Goal: Task Accomplishment & Management: Use online tool/utility

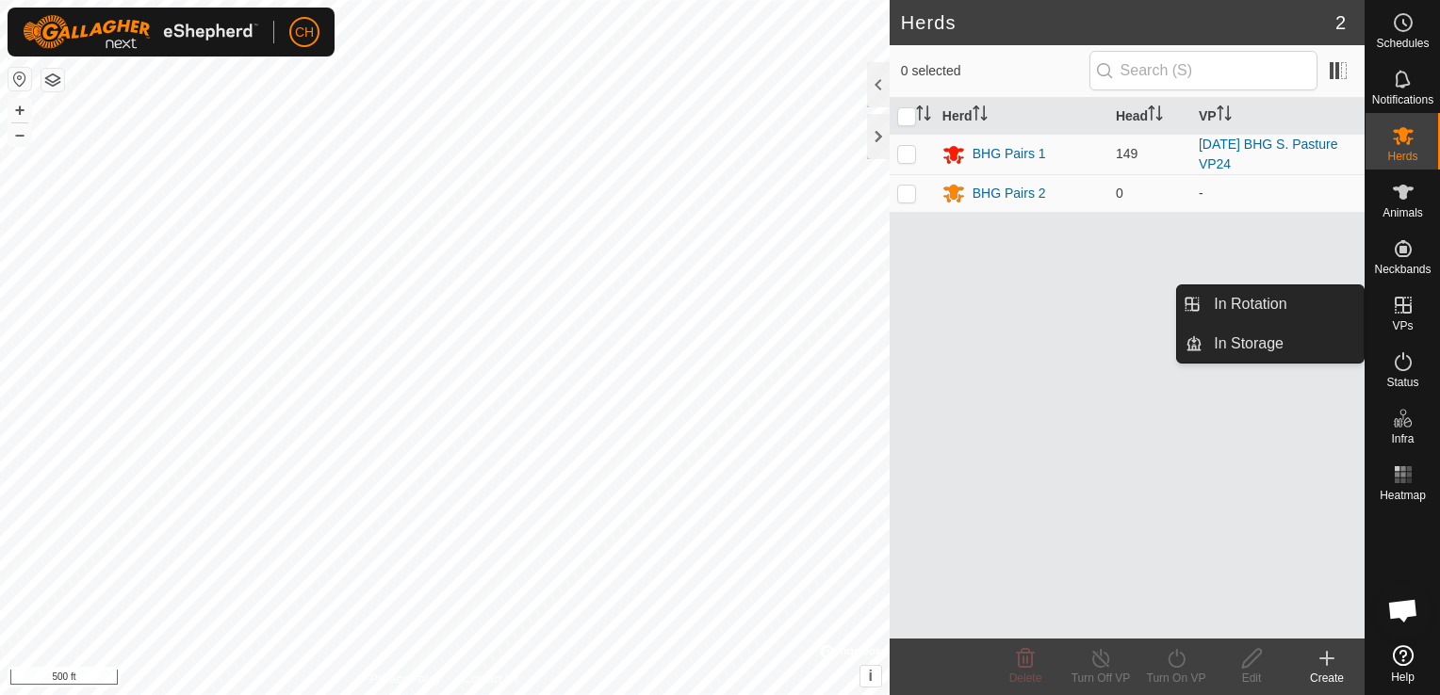
click at [1414, 322] on div "VPs" at bounding box center [1403, 311] width 74 height 57
click at [1289, 321] on link "In Rotation" at bounding box center [1282, 305] width 161 height 38
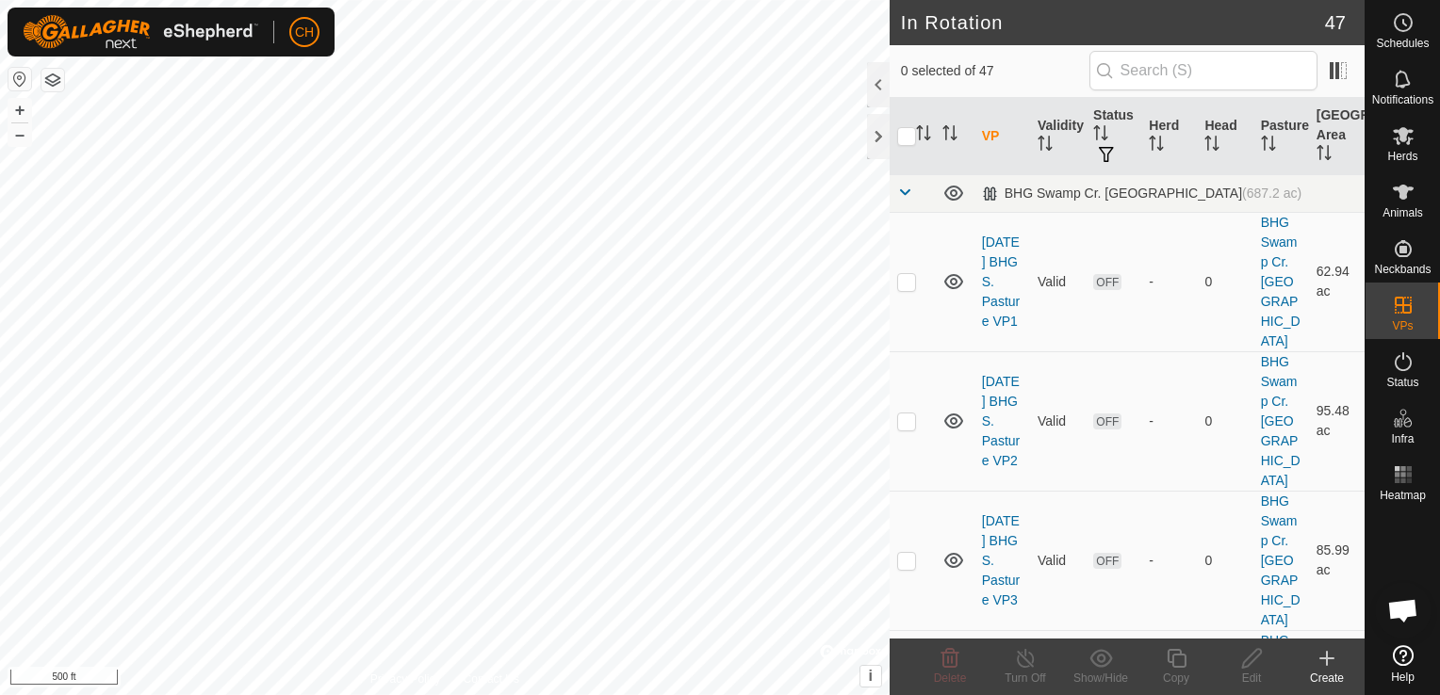
click at [1329, 666] on icon at bounding box center [1327, 658] width 23 height 23
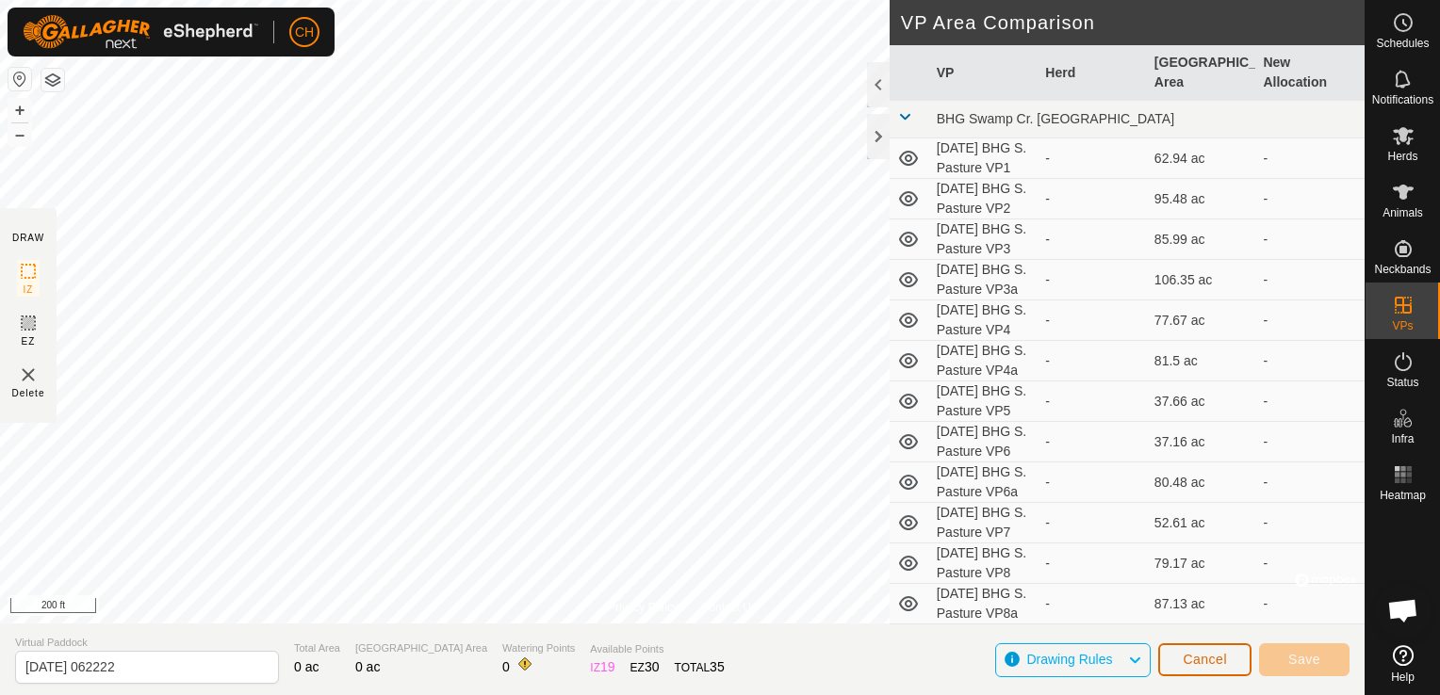
click at [1223, 658] on span "Cancel" at bounding box center [1205, 659] width 44 height 15
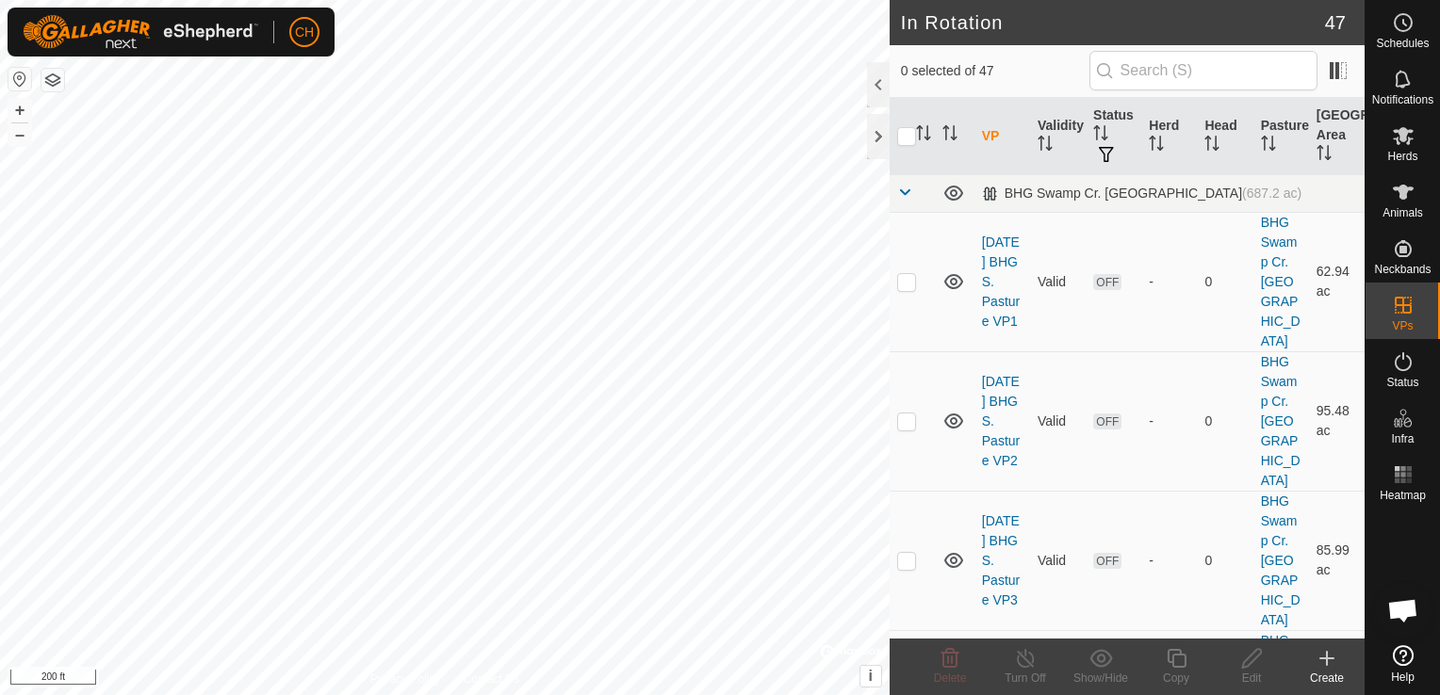
click at [1327, 662] on icon at bounding box center [1327, 658] width 0 height 13
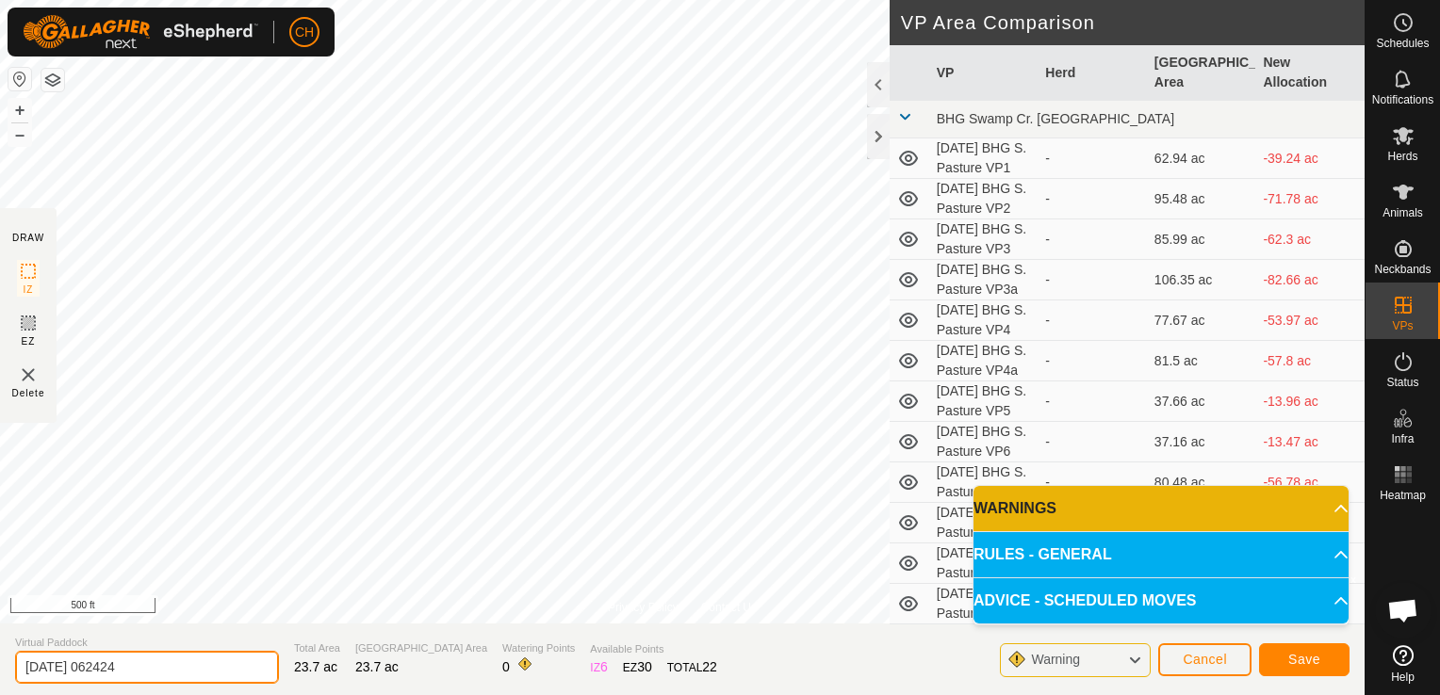
click at [158, 662] on input "[DATE] 062424" at bounding box center [147, 667] width 264 height 33
type input "[DATE] BHG S. Pasture VP25"
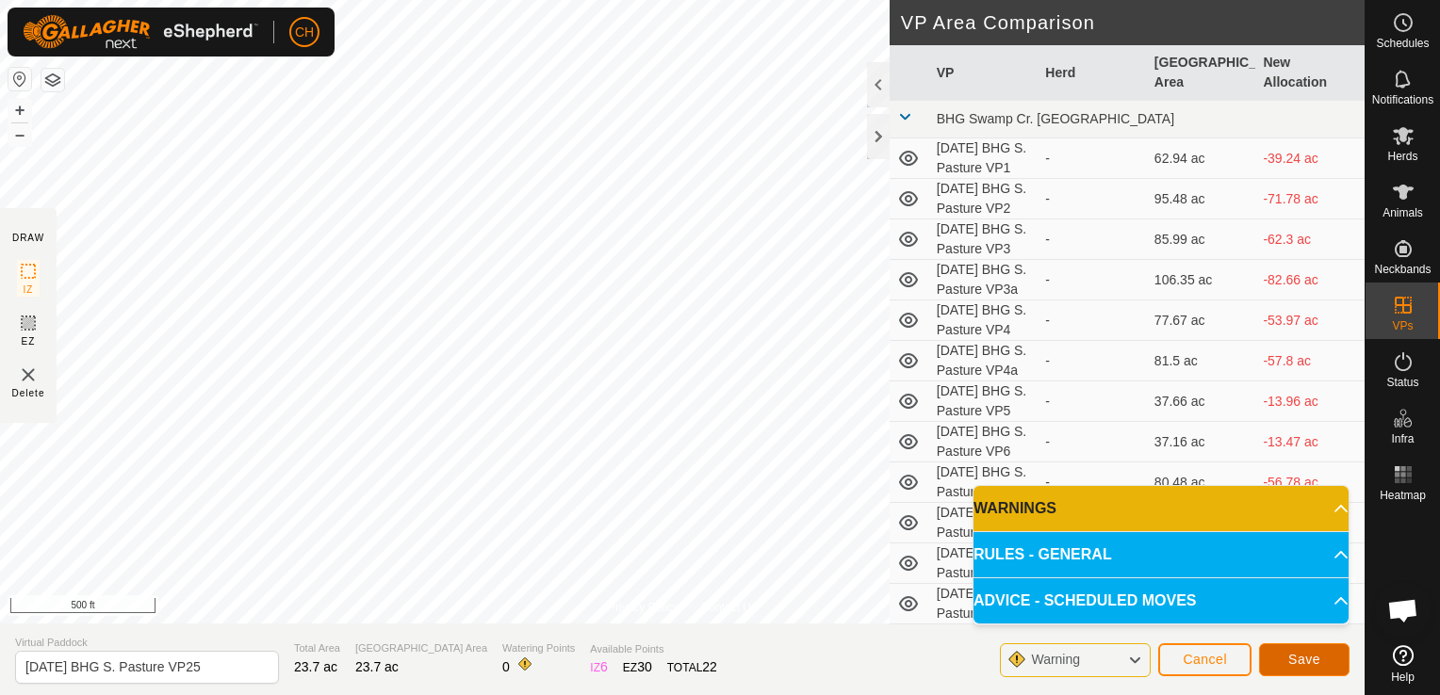
click at [1323, 662] on button "Save" at bounding box center [1304, 660] width 90 height 33
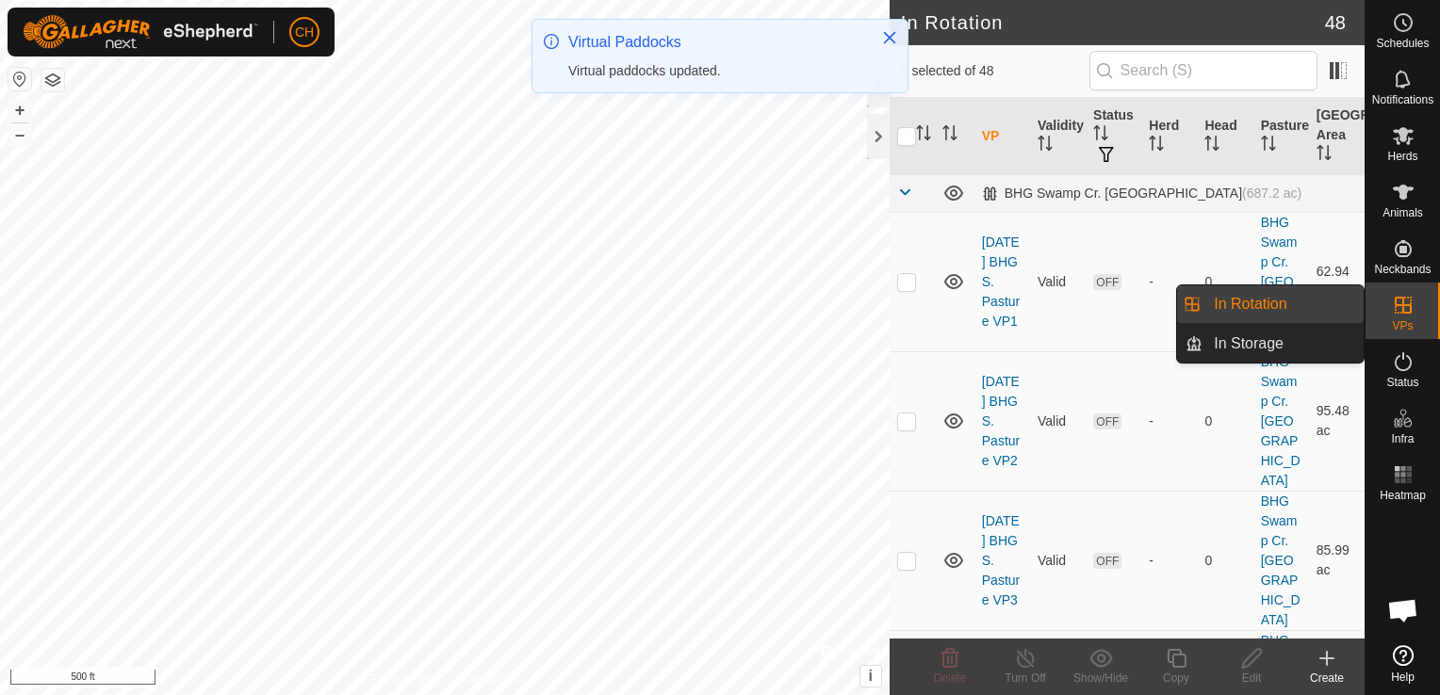
click at [1245, 307] on link "In Rotation" at bounding box center [1282, 305] width 161 height 38
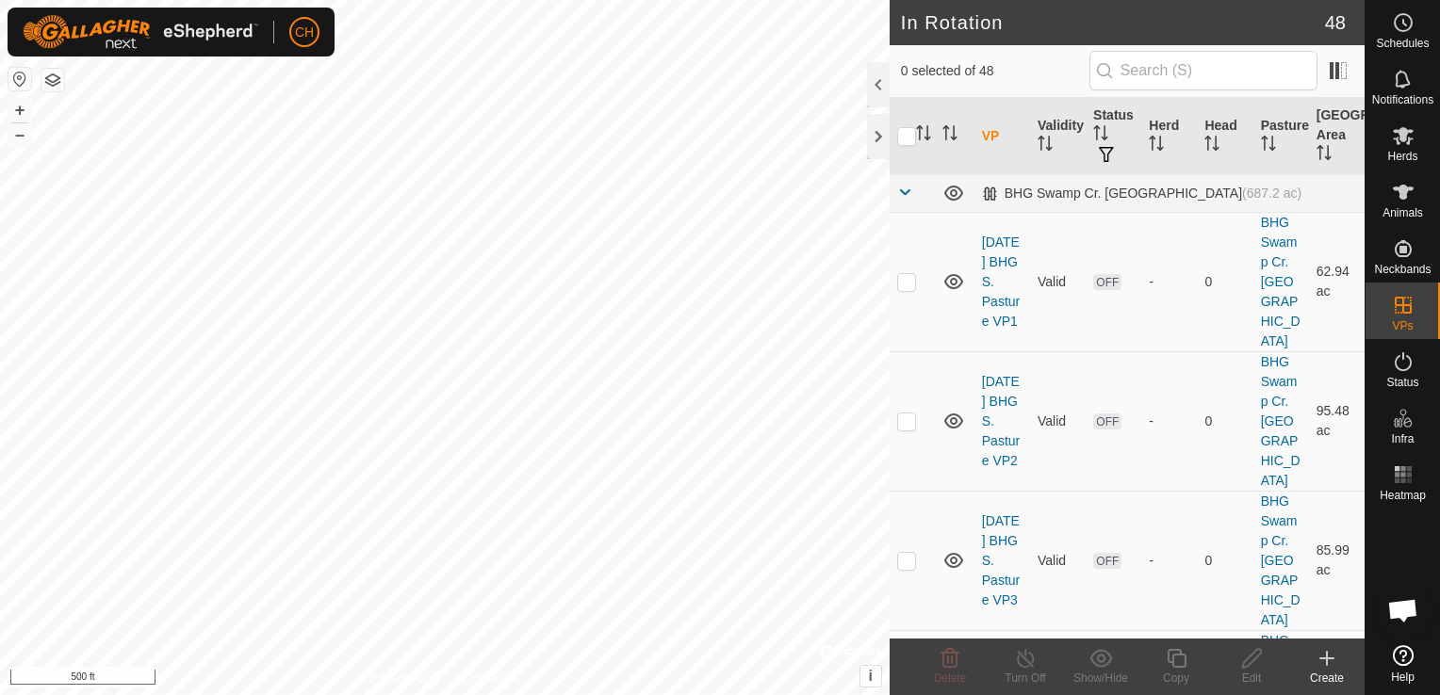
click at [1327, 655] on icon at bounding box center [1327, 658] width 0 height 13
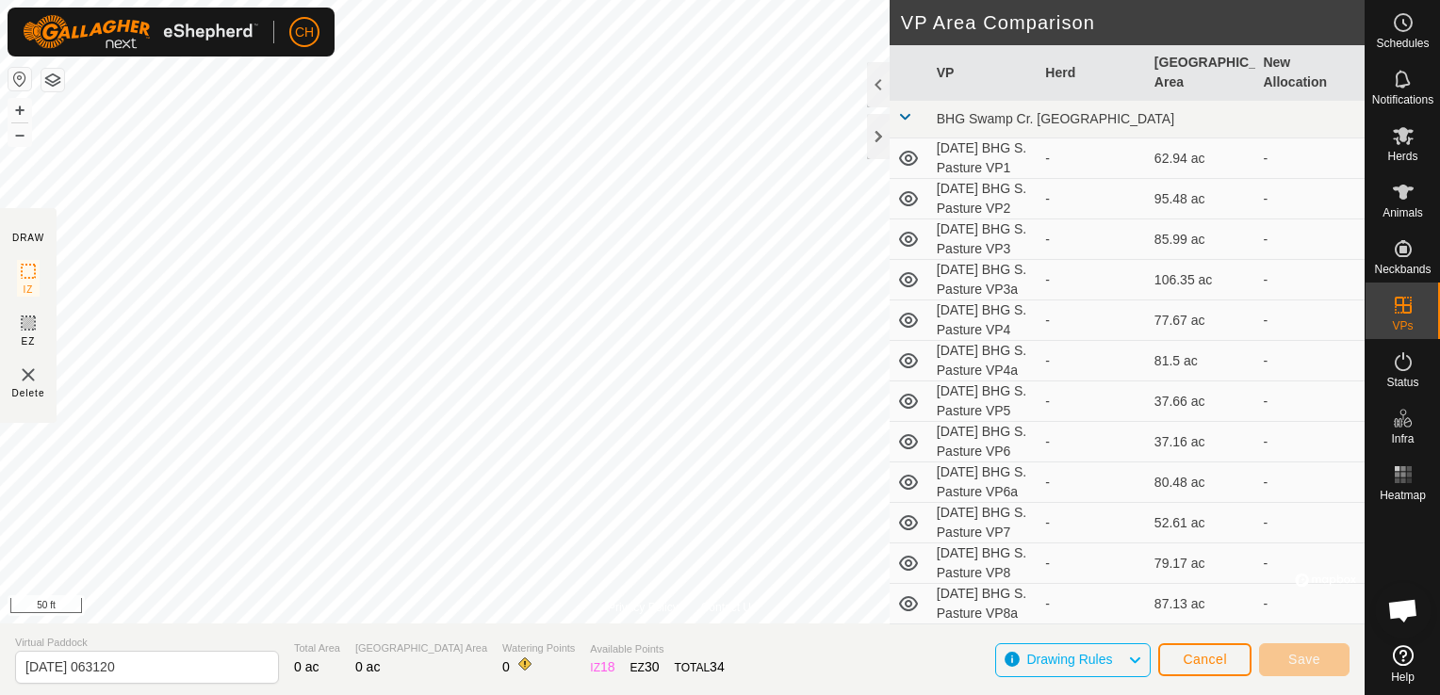
click at [995, 358] on div "Privacy Policy Contact Us + – ⇧ i © Mapbox , © OpenStreetMap , Improve this map…" at bounding box center [682, 347] width 1365 height 695
click at [997, 13] on div "Privacy Policy Contact Us + – ⇧ i © Mapbox , © OpenStreetMap , Improve this map…" at bounding box center [682, 347] width 1365 height 695
click at [905, 26] on div "Privacy Policy Contact Us + – ⇧ i © Mapbox , © OpenStreetMap , Improve this map…" at bounding box center [682, 347] width 1365 height 695
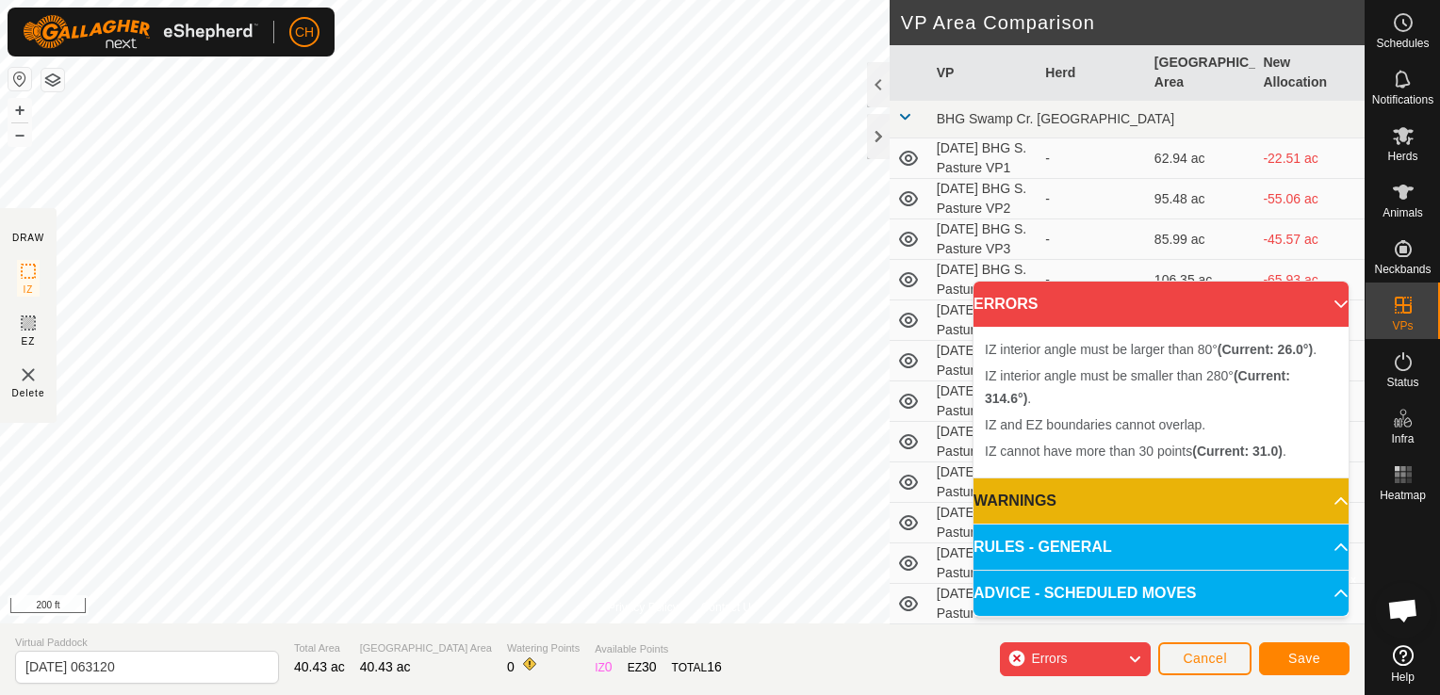
click at [960, 327] on div "Privacy Policy Contact Us + – ⇧ i © Mapbox , © OpenStreetMap , Improve this map…" at bounding box center [682, 347] width 1365 height 695
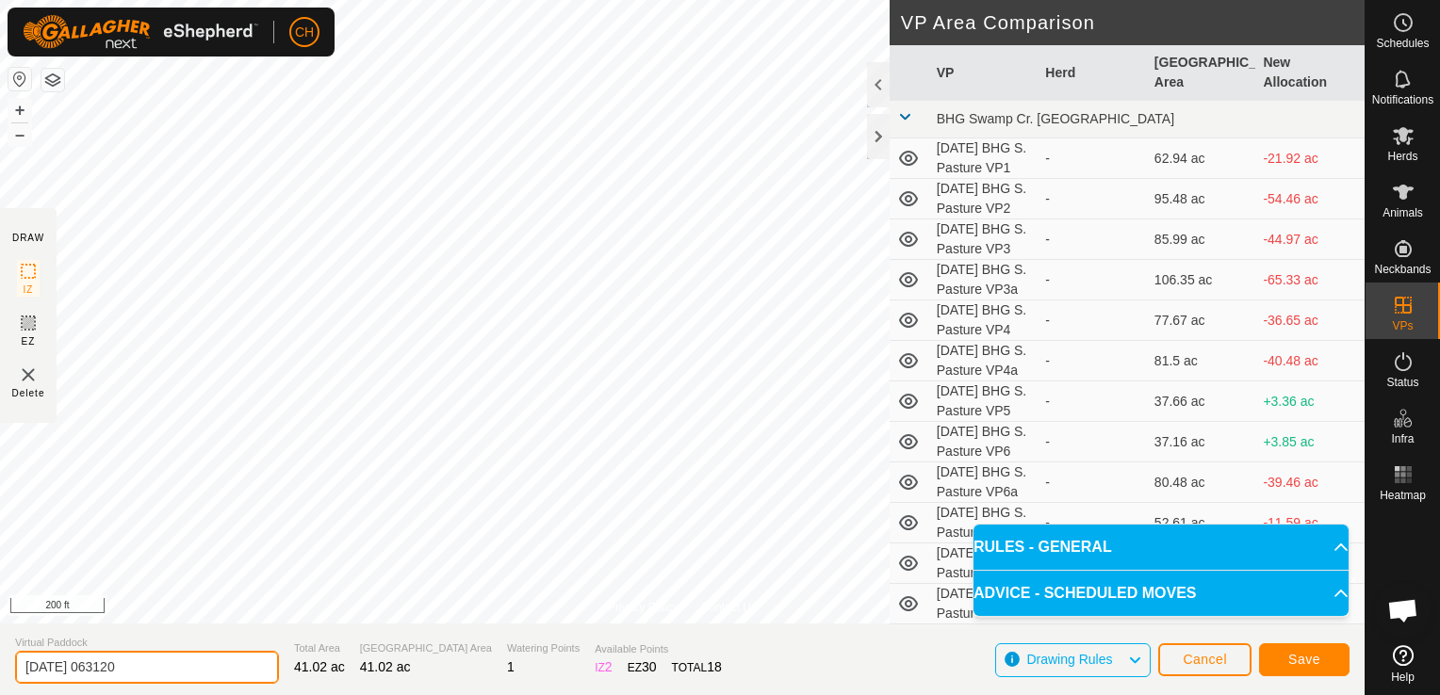
click at [188, 665] on input "[DATE] 063120" at bounding box center [147, 667] width 264 height 33
type input "[DATE] BHG S. Pasture VP24a"
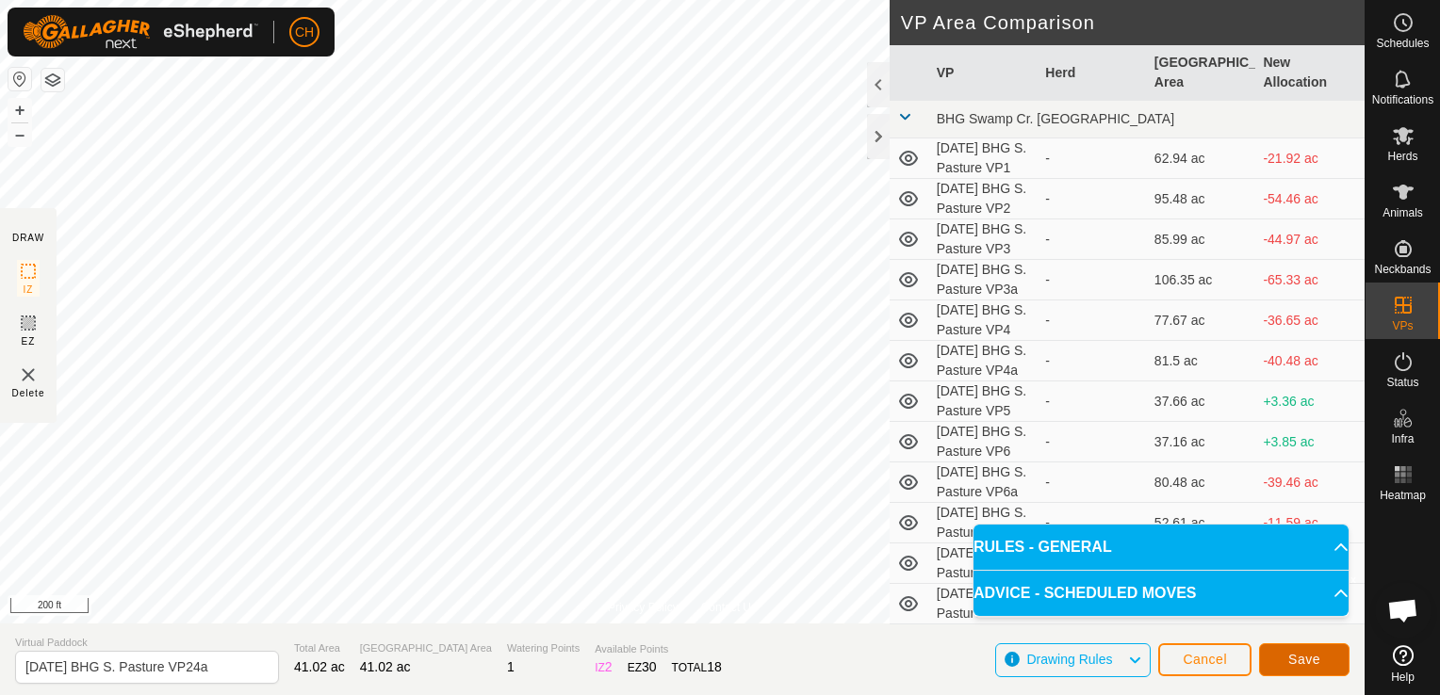
click at [1304, 659] on span "Save" at bounding box center [1304, 659] width 32 height 15
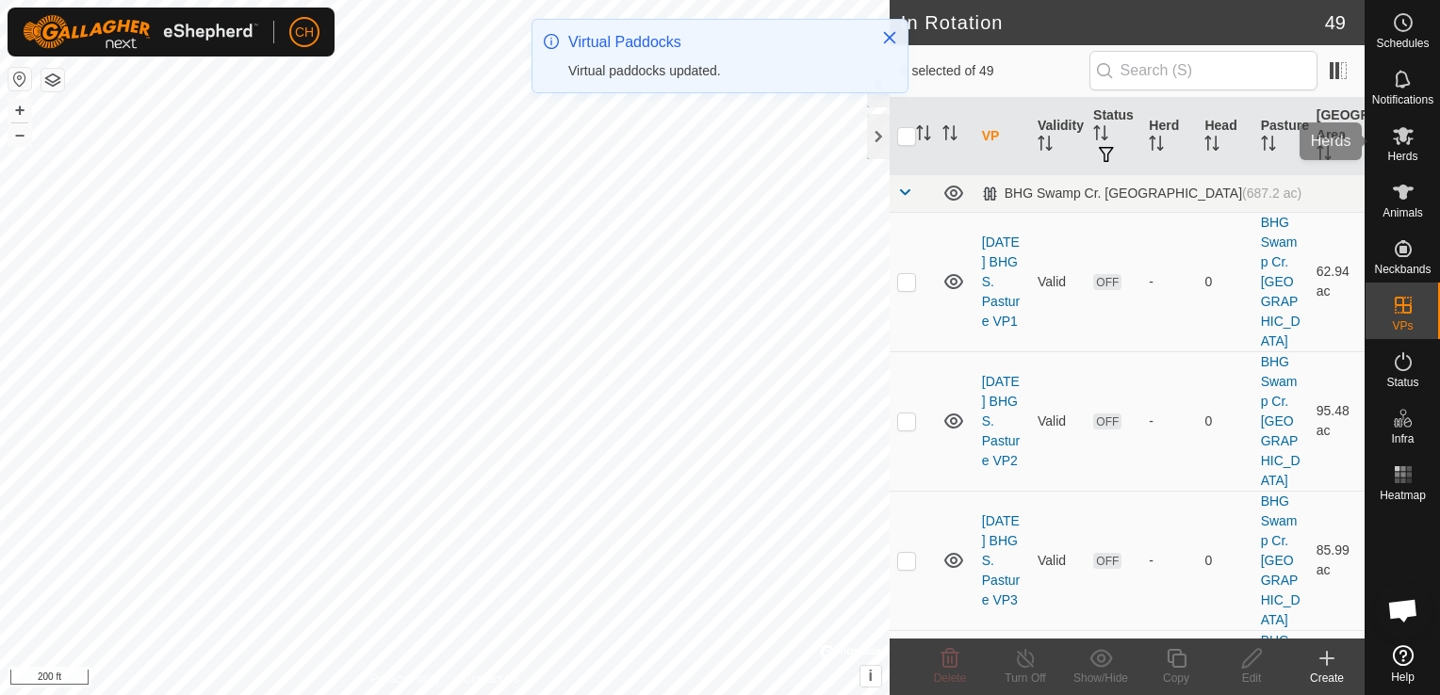
click at [1408, 137] on icon at bounding box center [1403, 135] width 23 height 23
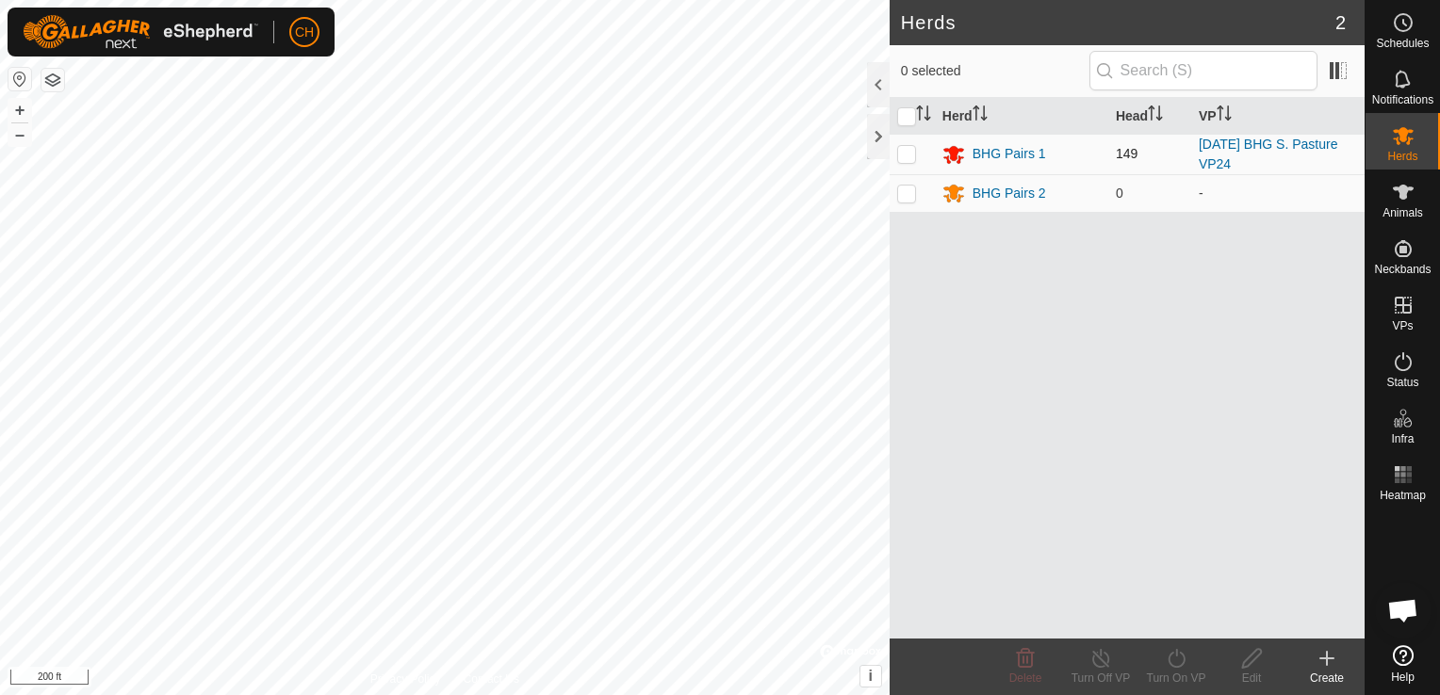
click at [901, 153] on p-checkbox at bounding box center [906, 153] width 19 height 15
checkbox input "true"
click at [1177, 658] on icon at bounding box center [1177, 658] width 24 height 23
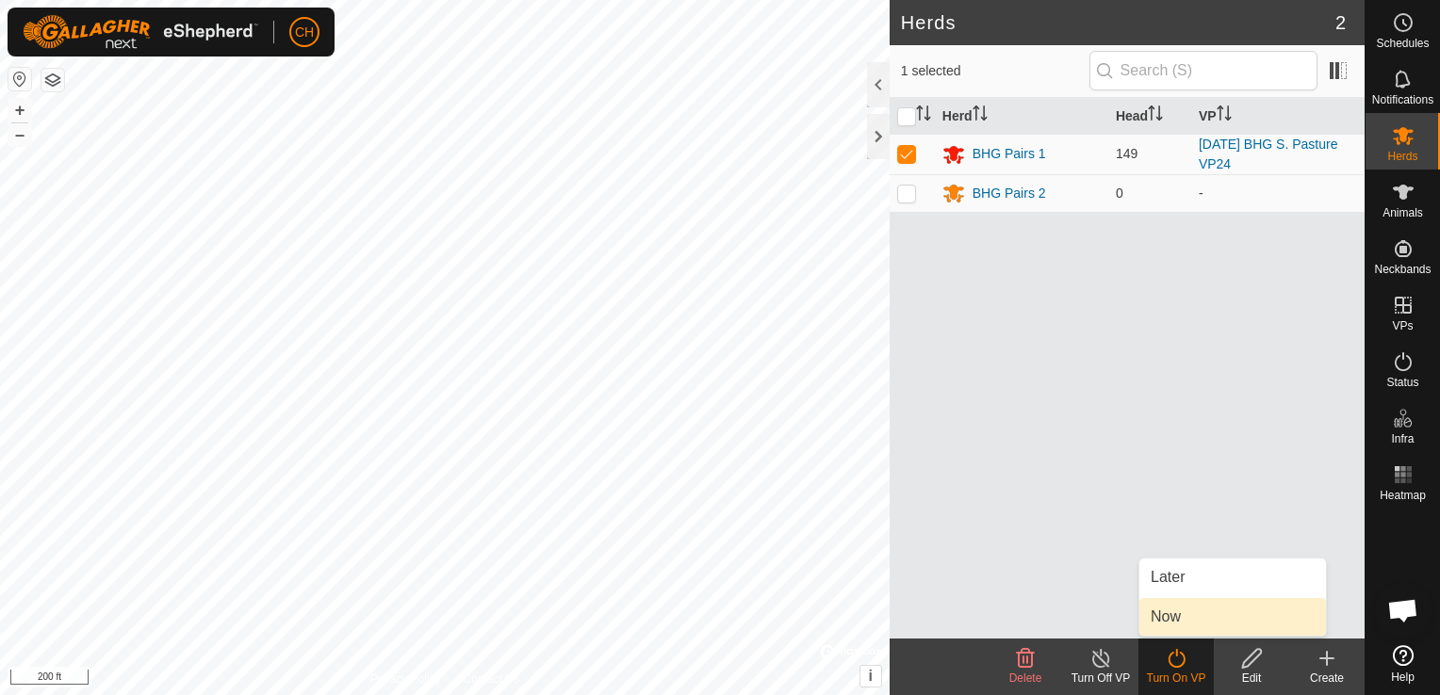
click at [1176, 605] on link "Now" at bounding box center [1232, 617] width 187 height 38
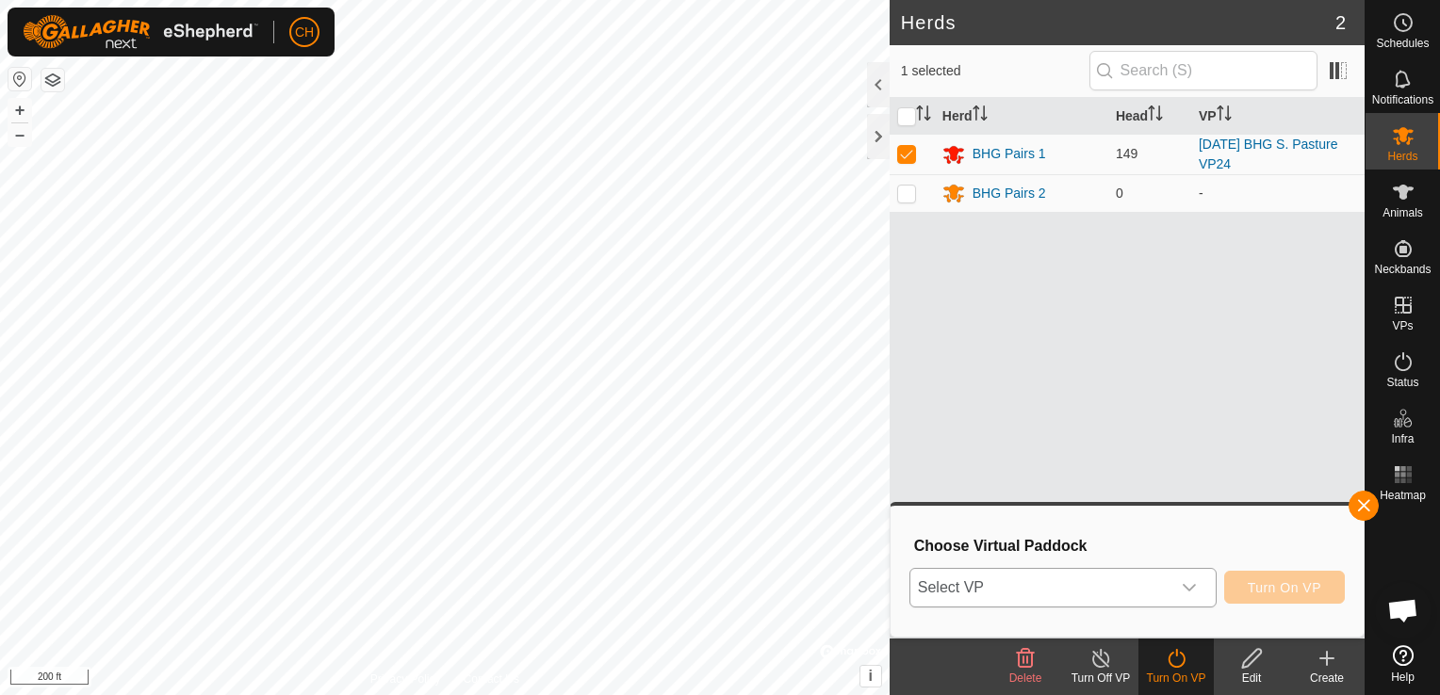
click at [1193, 582] on icon "dropdown trigger" at bounding box center [1189, 588] width 15 height 15
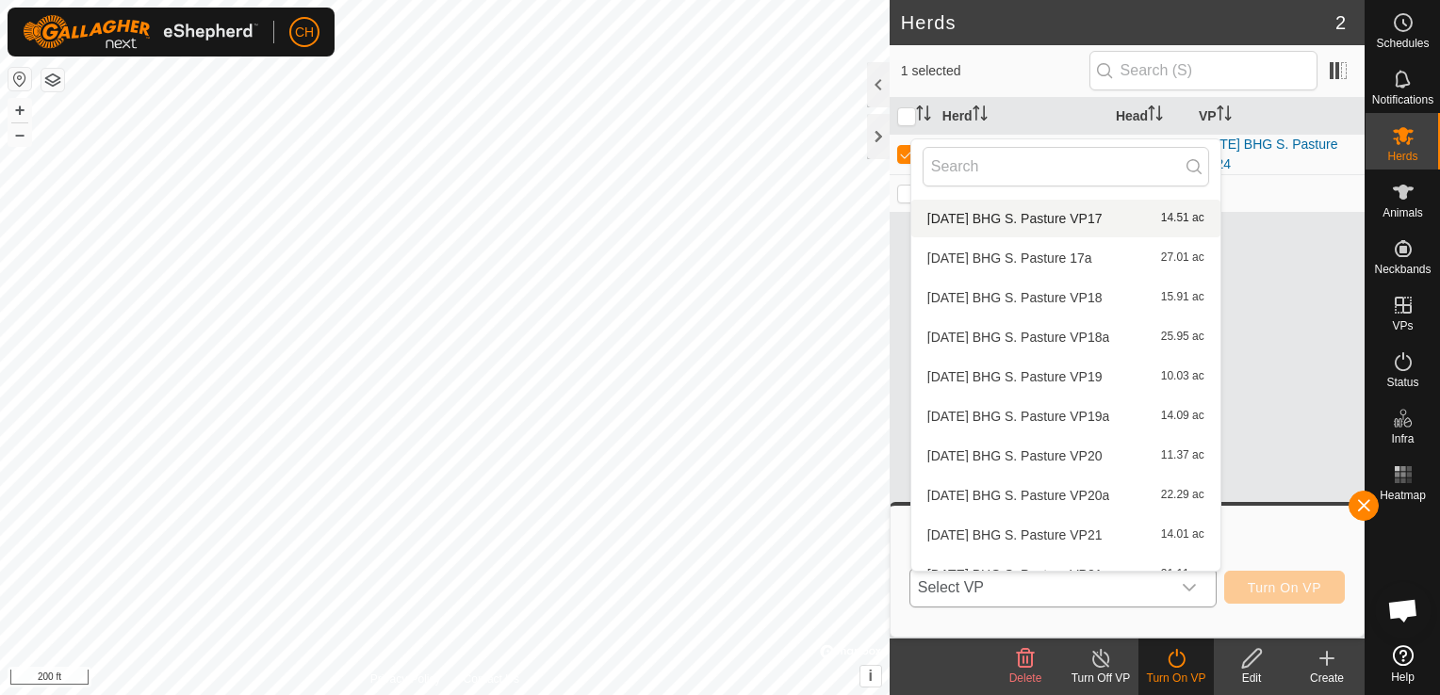
scroll to position [1647, 0]
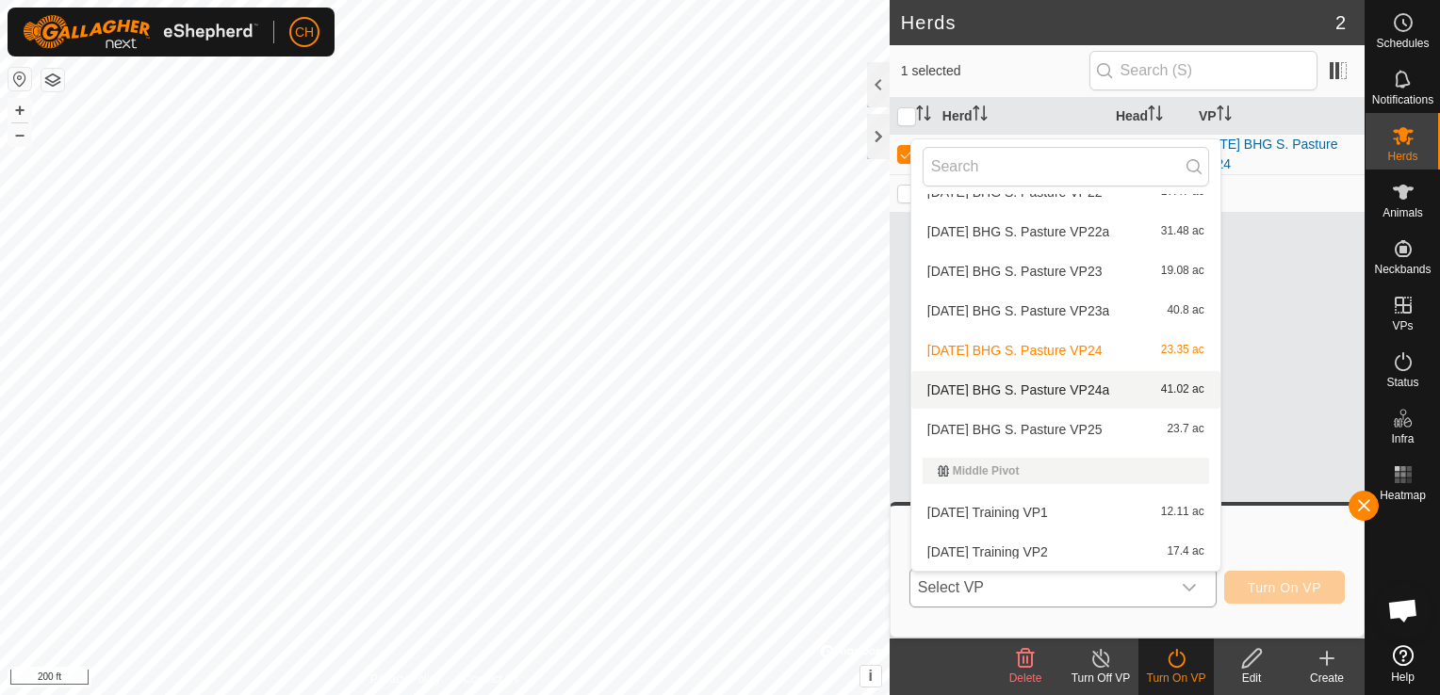
click at [1112, 390] on li "[DATE] BHG S. Pasture VP24a 41.02 ac" at bounding box center [1065, 390] width 309 height 38
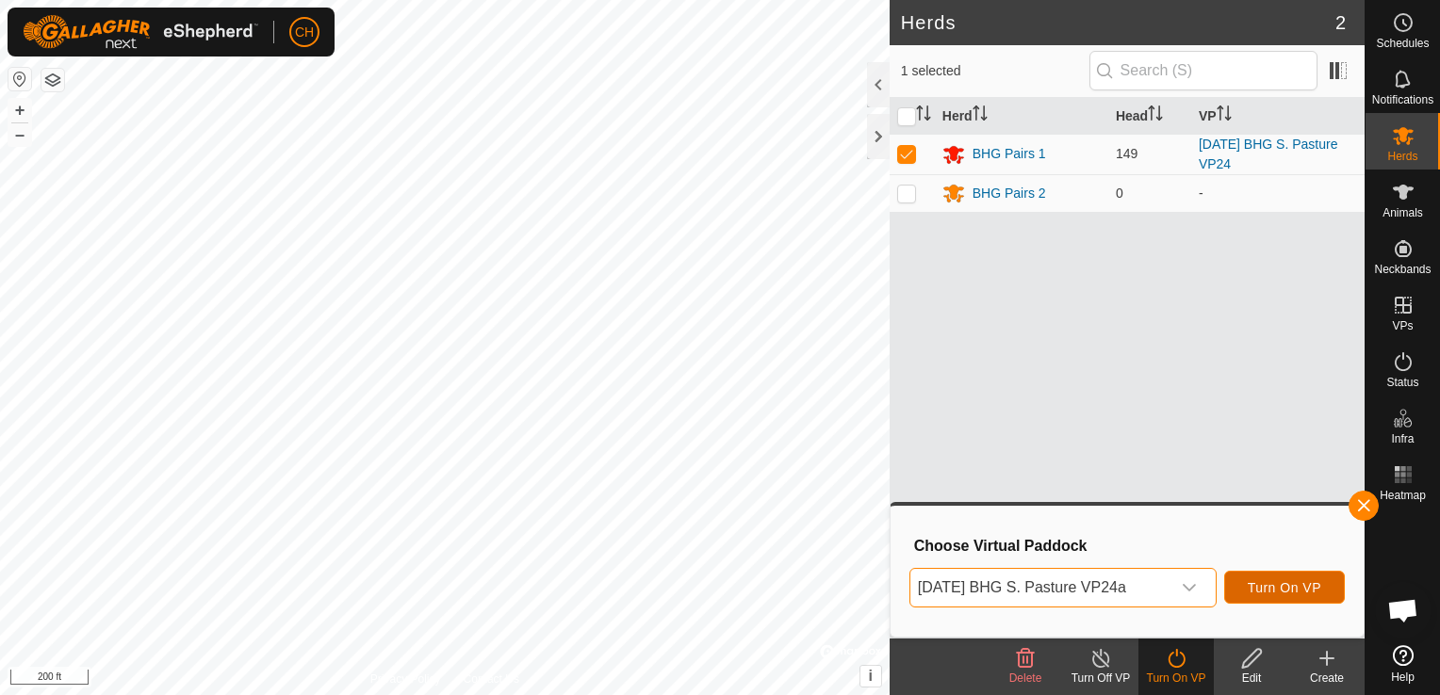
click at [1288, 589] on span "Turn On VP" at bounding box center [1285, 588] width 74 height 15
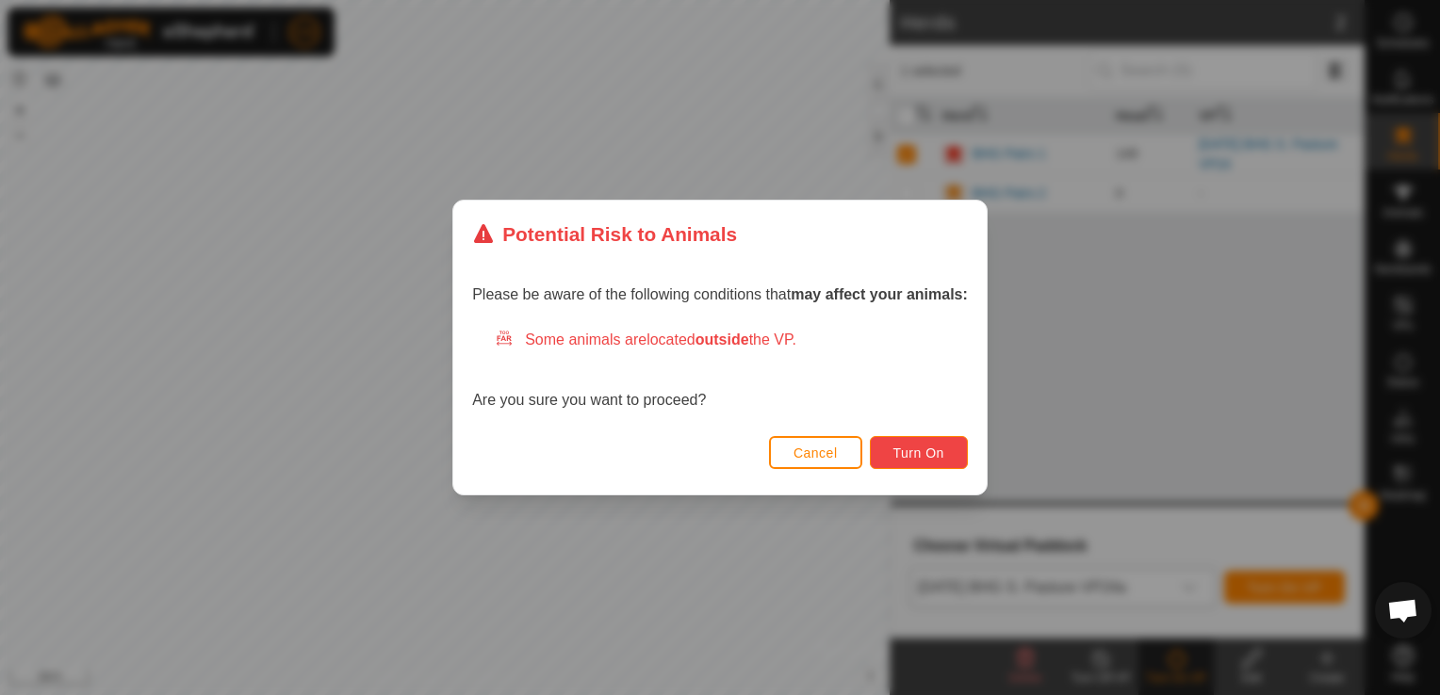
click at [905, 451] on span "Turn On" at bounding box center [918, 453] width 51 height 15
